Goal: Find contact information: Obtain details needed to contact an individual or organization

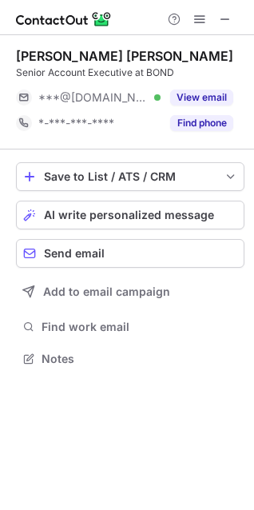
scroll to position [347, 254]
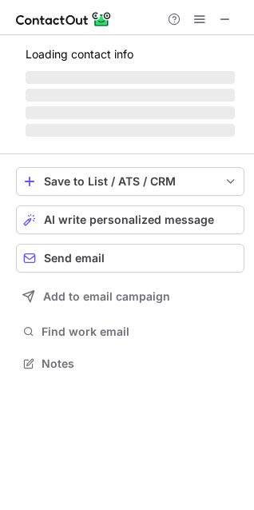
scroll to position [373, 254]
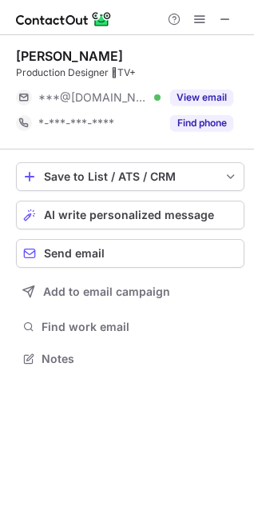
scroll to position [7, 7]
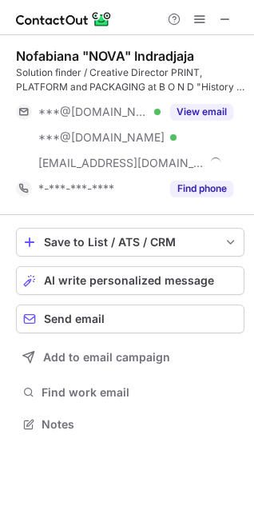
scroll to position [413, 254]
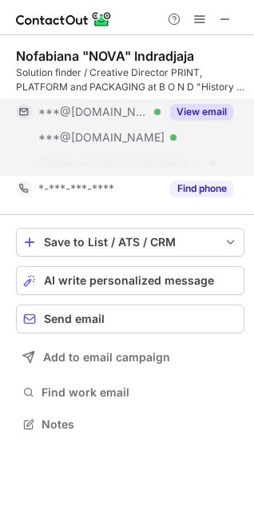
click at [206, 111] on button "View email" at bounding box center [201, 112] width 63 height 16
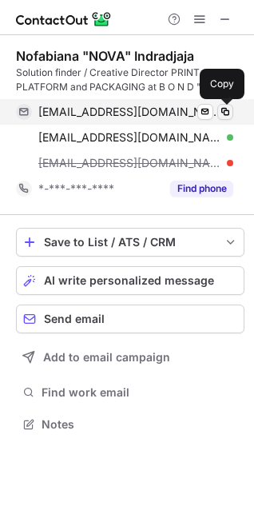
click at [226, 112] on span at bounding box center [225, 112] width 13 height 13
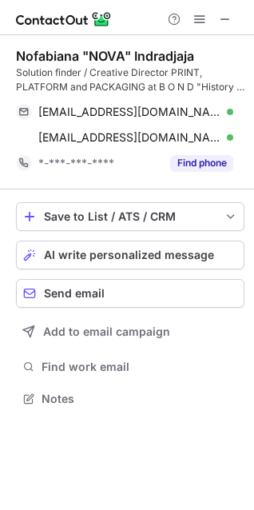
scroll to position [387, 254]
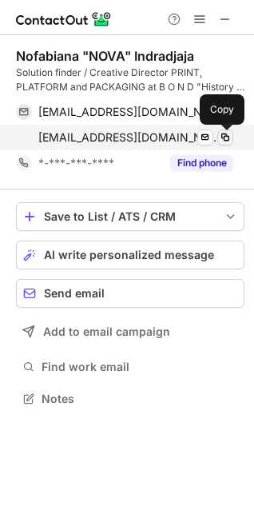
click at [226, 137] on span at bounding box center [225, 137] width 13 height 13
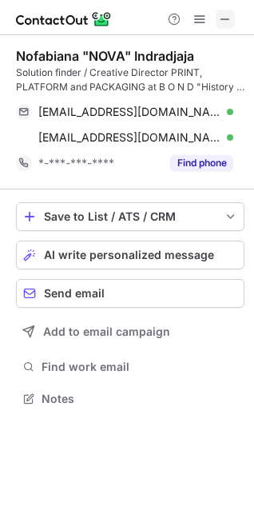
click at [225, 20] on span at bounding box center [225, 19] width 13 height 13
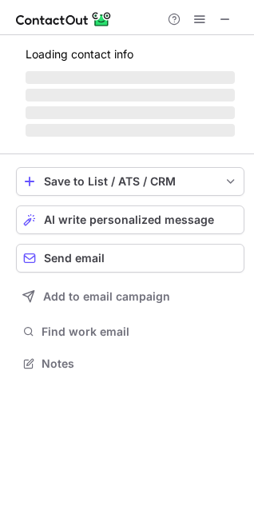
scroll to position [373, 254]
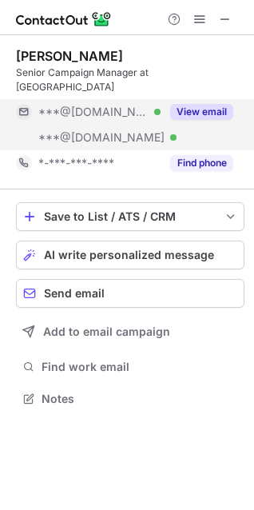
click at [190, 104] on button "View email" at bounding box center [201, 112] width 63 height 16
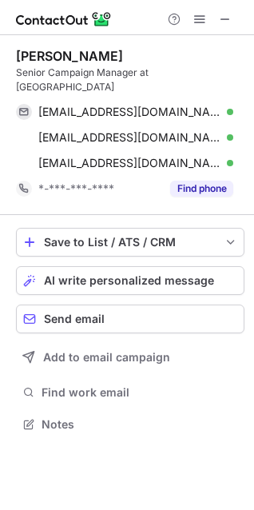
scroll to position [398, 254]
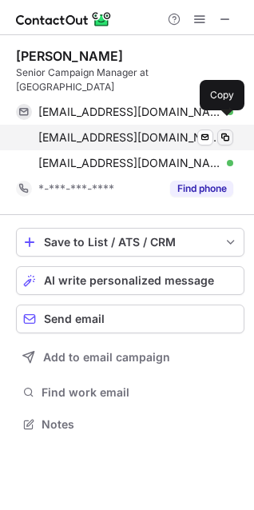
click at [225, 131] on span at bounding box center [225, 137] width 13 height 13
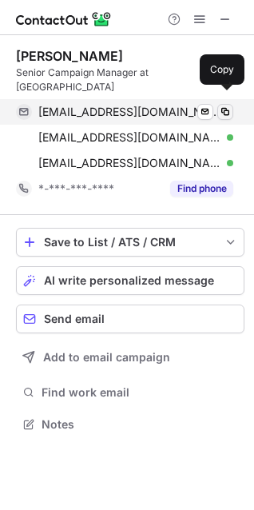
click at [226, 106] on span at bounding box center [225, 112] width 13 height 13
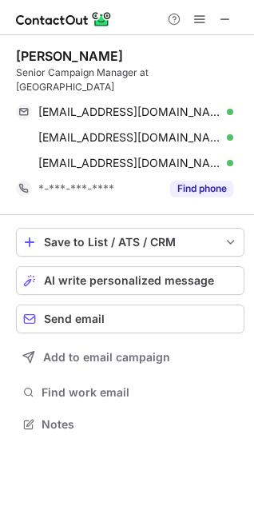
drag, startPoint x: 186, startPoint y: 54, endPoint x: 67, endPoint y: 49, distance: 118.5
click at [67, 49] on div "[PERSON_NAME]" at bounding box center [130, 56] width 229 height 16
copy div "[PERSON_NAME]"
click at [228, 18] on span at bounding box center [225, 19] width 13 height 13
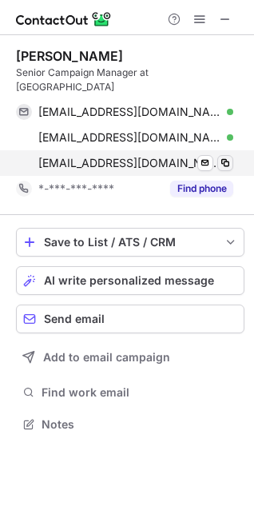
click at [228, 157] on span at bounding box center [225, 163] width 13 height 13
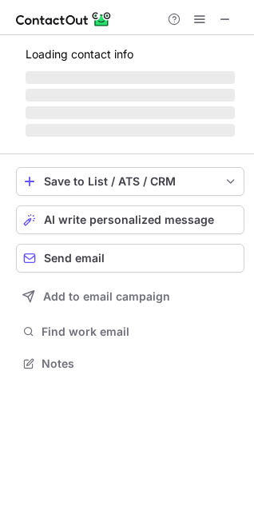
scroll to position [373, 254]
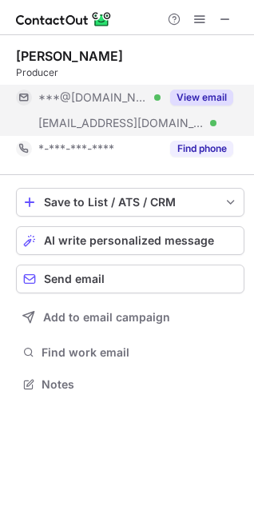
click at [191, 103] on button "View email" at bounding box center [201, 98] width 63 height 16
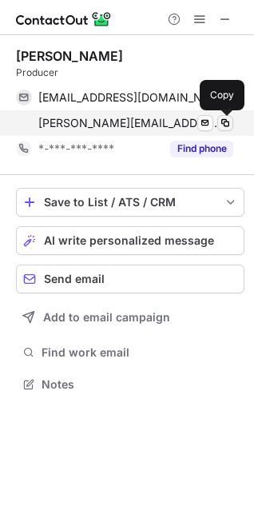
click at [225, 122] on span at bounding box center [225, 123] width 13 height 13
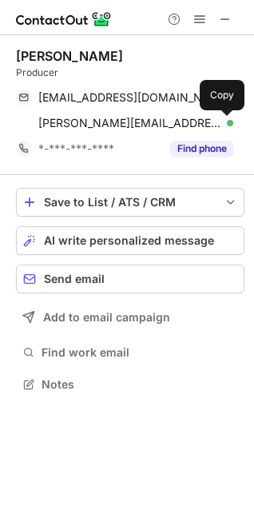
click at [209, 56] on div "Michael Coates" at bounding box center [130, 56] width 229 height 16
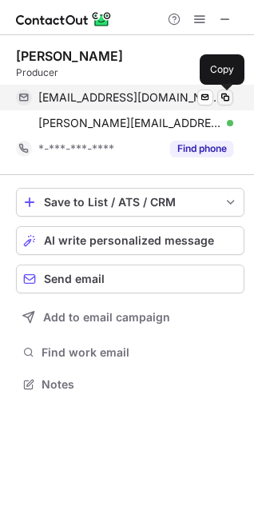
click at [230, 96] on span at bounding box center [225, 97] width 13 height 13
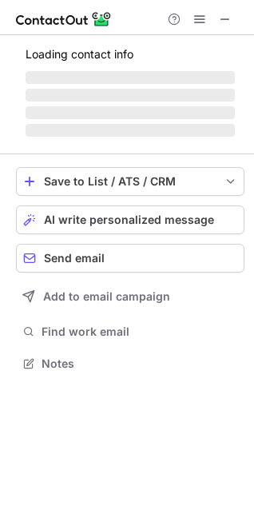
scroll to position [373, 254]
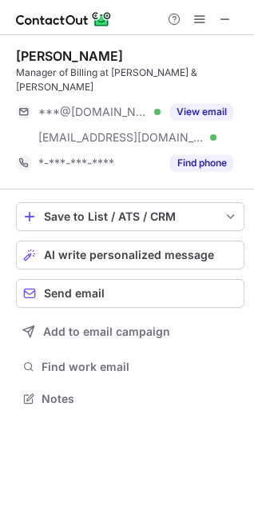
scroll to position [373, 254]
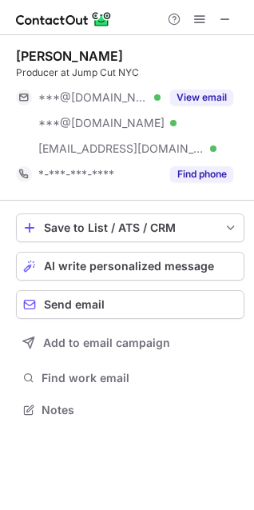
scroll to position [398, 254]
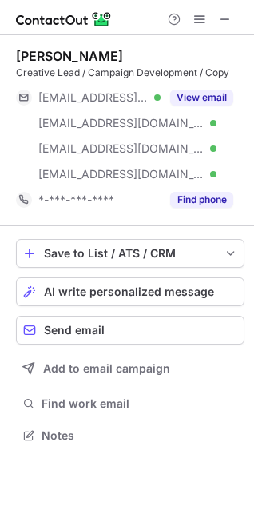
scroll to position [424, 254]
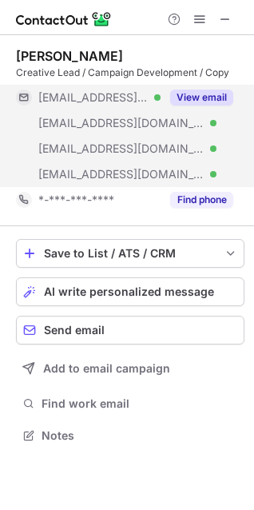
click at [194, 94] on button "View email" at bounding box center [201, 98] width 63 height 16
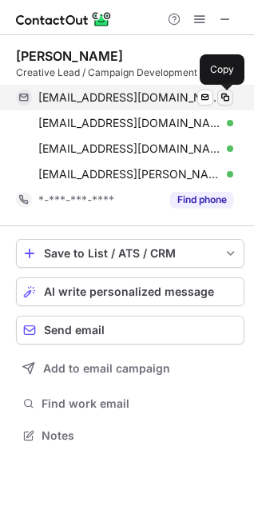
click at [226, 96] on span at bounding box center [225, 97] width 13 height 13
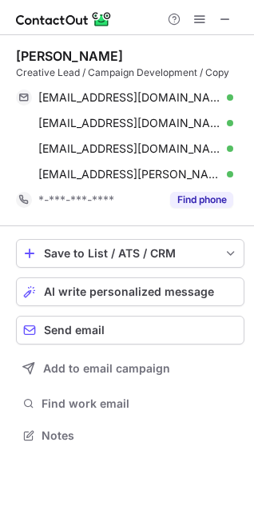
drag, startPoint x: 171, startPoint y: 50, endPoint x: 16, endPoint y: 41, distance: 155.5
click at [16, 41] on div "Alison Herschberg Williams Creative Lead / Campaign Development / Copy aherschw…" at bounding box center [130, 130] width 229 height 191
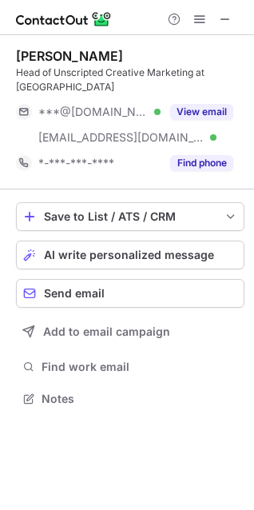
scroll to position [387, 254]
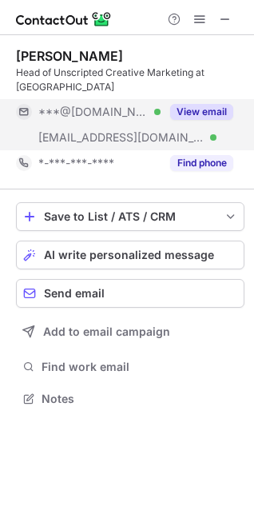
click at [204, 106] on button "View email" at bounding box center [201, 112] width 63 height 16
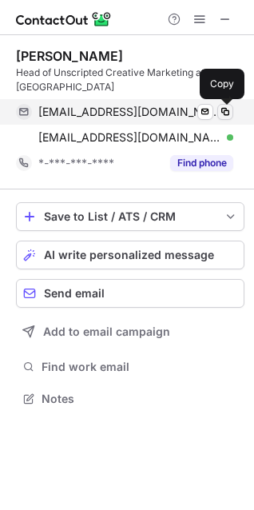
click at [223, 112] on span at bounding box center [225, 112] width 13 height 13
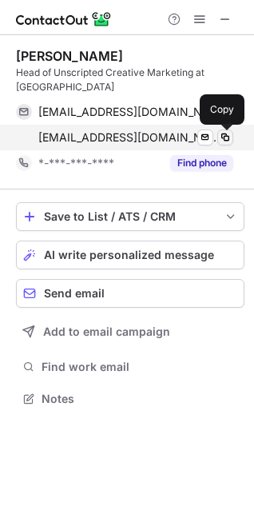
click at [226, 141] on span at bounding box center [225, 137] width 13 height 13
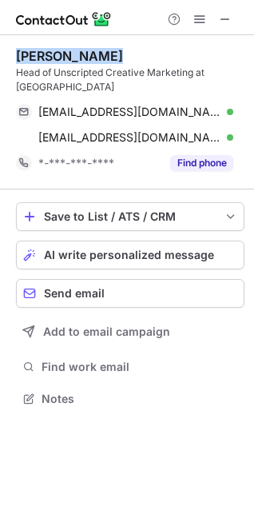
drag, startPoint x: 107, startPoint y: 53, endPoint x: 18, endPoint y: 53, distance: 89.6
click at [18, 53] on div "Mark Scheider" at bounding box center [130, 56] width 229 height 16
copy div "Mark Scheider"
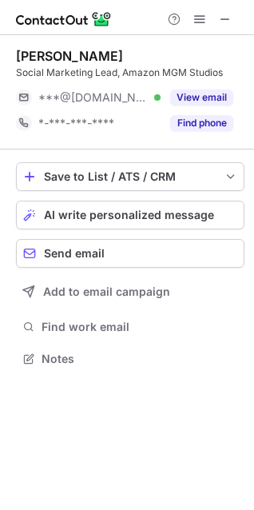
scroll to position [7, 7]
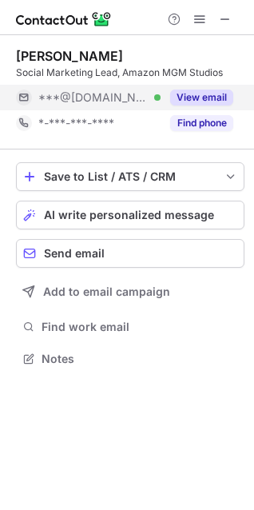
click at [185, 97] on button "View email" at bounding box center [201, 98] width 63 height 16
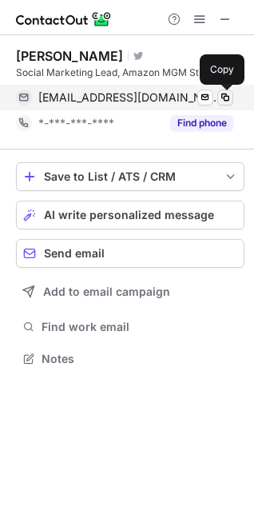
click at [227, 95] on span at bounding box center [225, 97] width 13 height 13
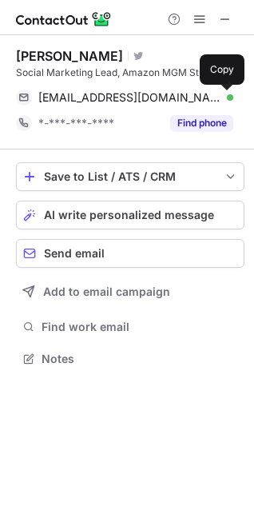
click at [223, 19] on span at bounding box center [225, 19] width 13 height 13
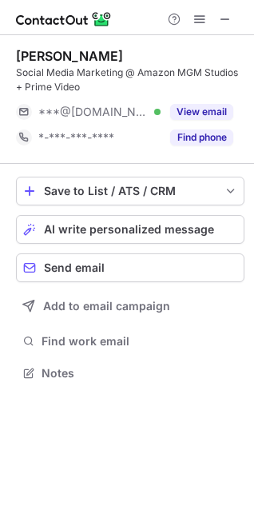
scroll to position [362, 254]
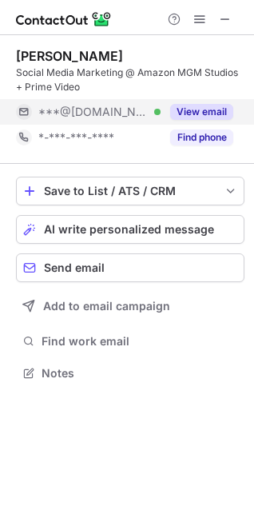
click at [207, 110] on button "View email" at bounding box center [201, 112] width 63 height 16
click at [201, 108] on button "View email" at bounding box center [201, 112] width 63 height 16
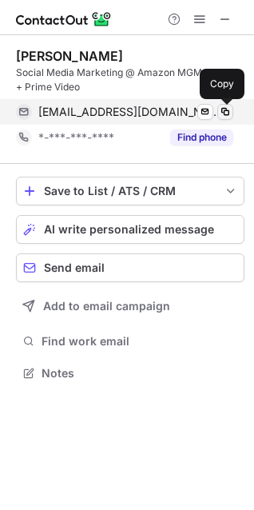
click at [223, 110] on span at bounding box center [225, 112] width 13 height 13
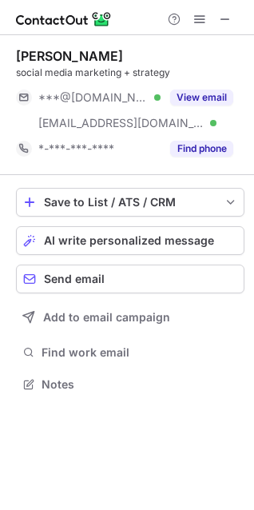
scroll to position [373, 254]
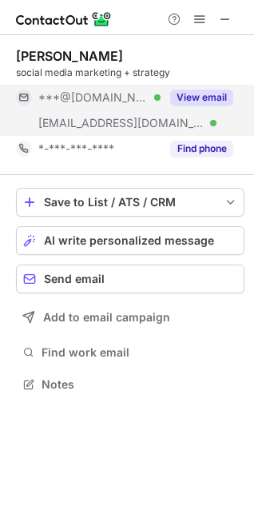
click at [198, 96] on button "View email" at bounding box center [201, 98] width 63 height 16
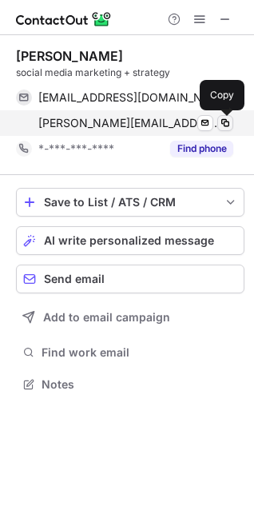
click at [227, 121] on span at bounding box center [225, 123] width 13 height 13
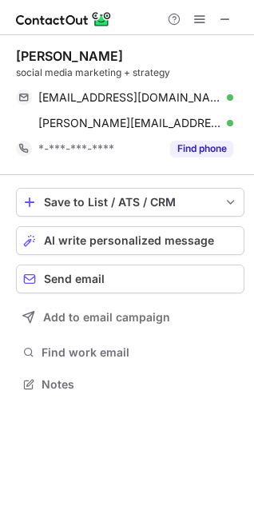
drag, startPoint x: 59, startPoint y: 58, endPoint x: 17, endPoint y: 58, distance: 42.4
click at [17, 58] on div "Madeline Kuchan" at bounding box center [69, 56] width 107 height 16
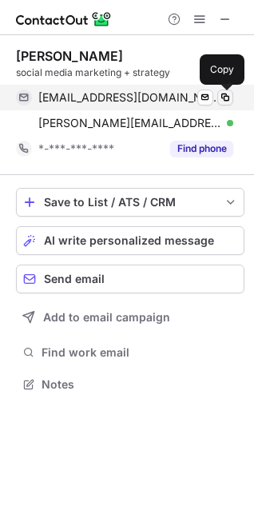
click at [224, 99] on span at bounding box center [225, 97] width 13 height 13
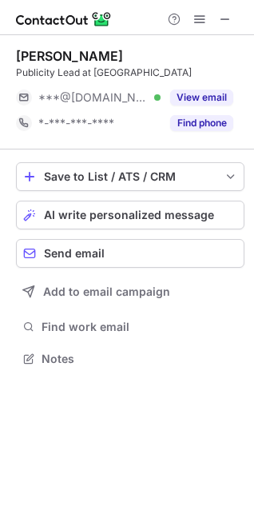
scroll to position [7, 7]
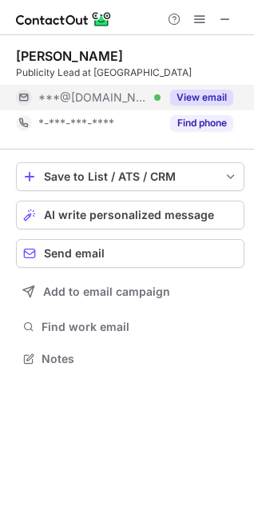
click at [207, 97] on button "View email" at bounding box center [201, 98] width 63 height 16
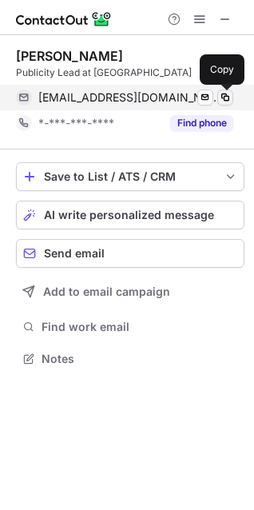
click at [226, 96] on span at bounding box center [225, 97] width 13 height 13
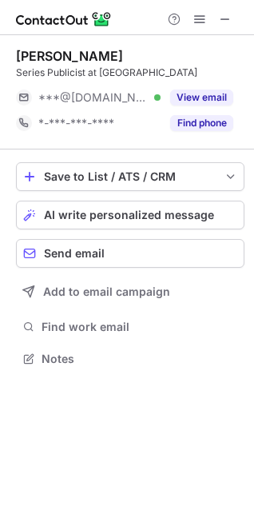
scroll to position [7, 7]
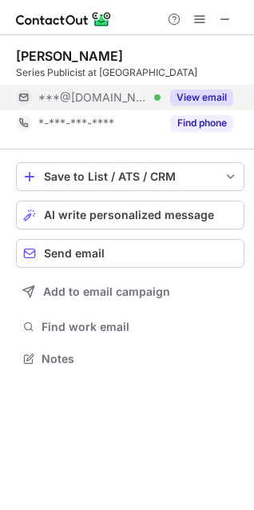
click at [210, 98] on button "View email" at bounding box center [201, 98] width 63 height 16
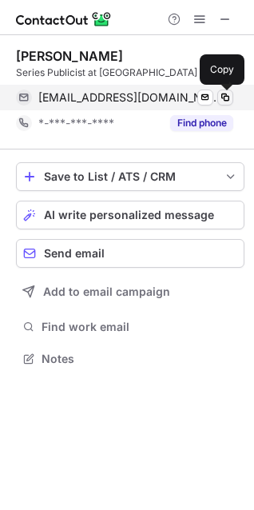
click at [228, 93] on span at bounding box center [225, 97] width 13 height 13
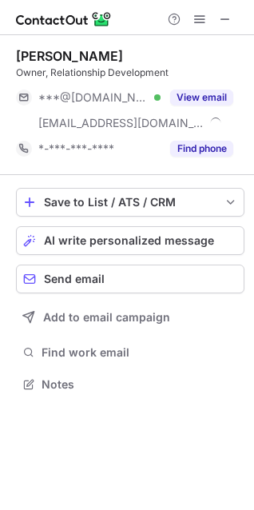
scroll to position [373, 254]
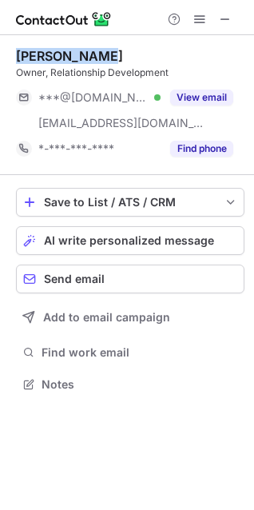
drag, startPoint x: 88, startPoint y: 52, endPoint x: 12, endPoint y: 54, distance: 76.0
click at [13, 54] on div "[PERSON_NAME] Owner, Relationship Development ***@[DOMAIN_NAME] Verified [EMAIL…" at bounding box center [127, 222] width 254 height 374
copy div "[PERSON_NAME]"
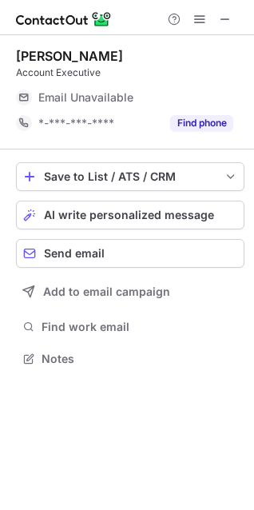
scroll to position [7, 7]
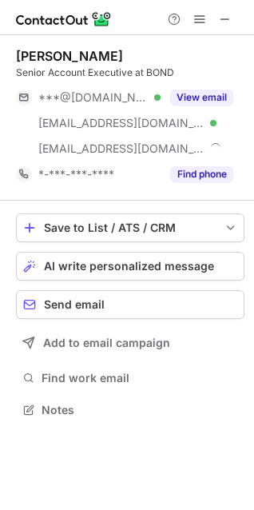
scroll to position [398, 254]
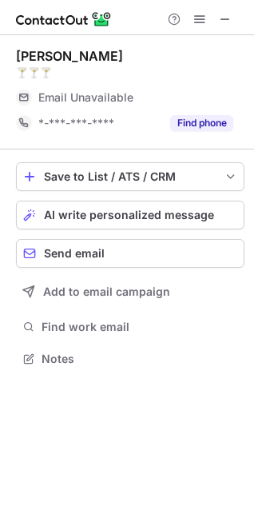
scroll to position [7, 7]
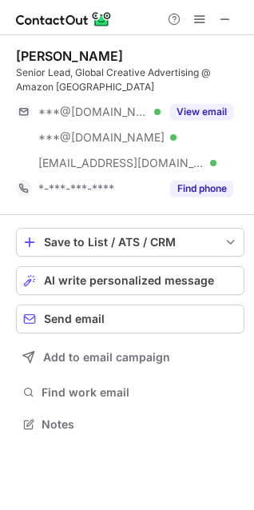
scroll to position [413, 254]
drag, startPoint x: 137, startPoint y: 56, endPoint x: 14, endPoint y: 51, distance: 122.5
click at [14, 51] on div "Heather Breedlove Senior Lead, Global Creative Advertising @ Amazon MGM Studios…" at bounding box center [127, 242] width 254 height 414
copy div "Heather Breedlove"
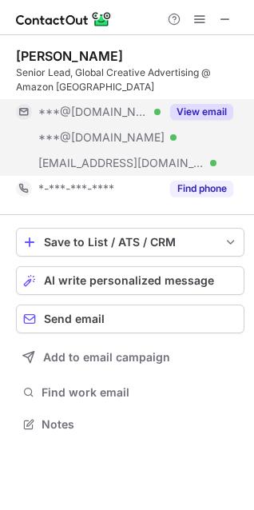
click at [208, 110] on button "View email" at bounding box center [201, 112] width 63 height 16
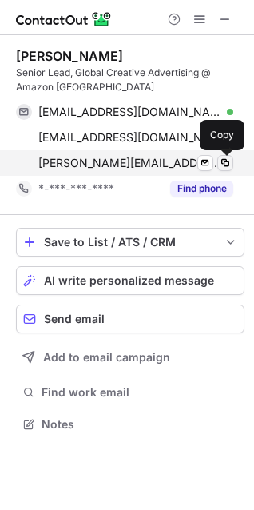
click at [228, 162] on span at bounding box center [225, 163] width 13 height 13
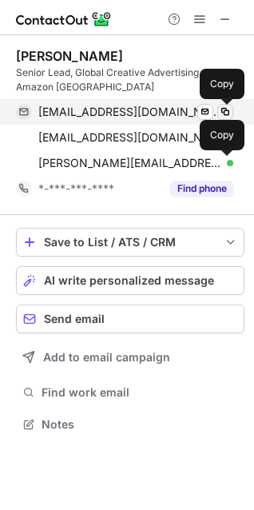
click at [226, 109] on span at bounding box center [225, 112] width 13 height 13
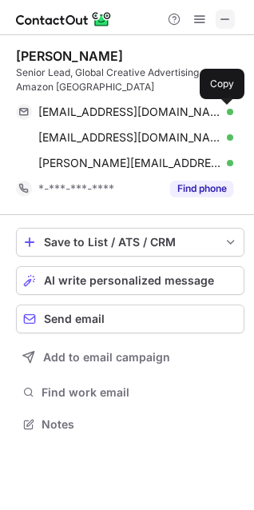
click at [231, 18] on span at bounding box center [225, 19] width 13 height 13
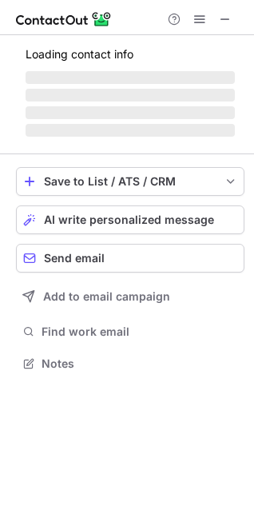
scroll to position [7, 7]
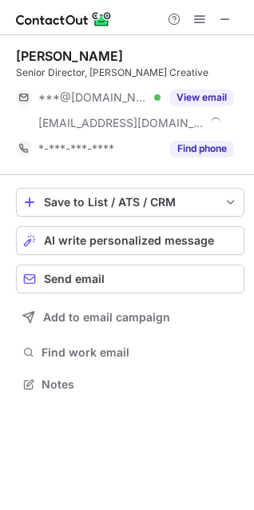
scroll to position [373, 254]
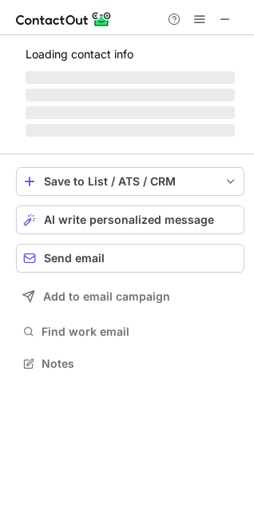
scroll to position [373, 254]
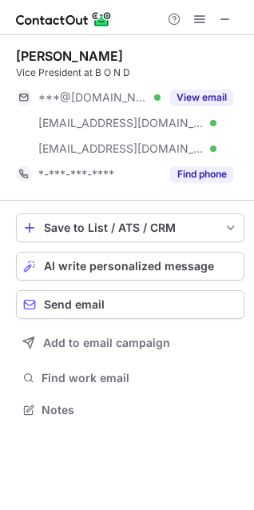
scroll to position [398, 254]
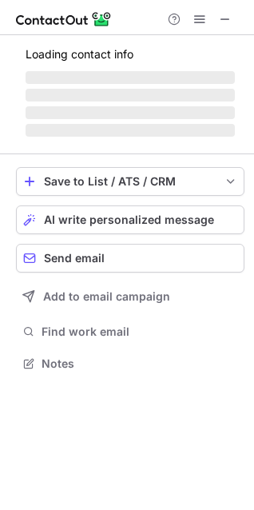
scroll to position [362, 254]
